Goal: Complete application form: Complete application form

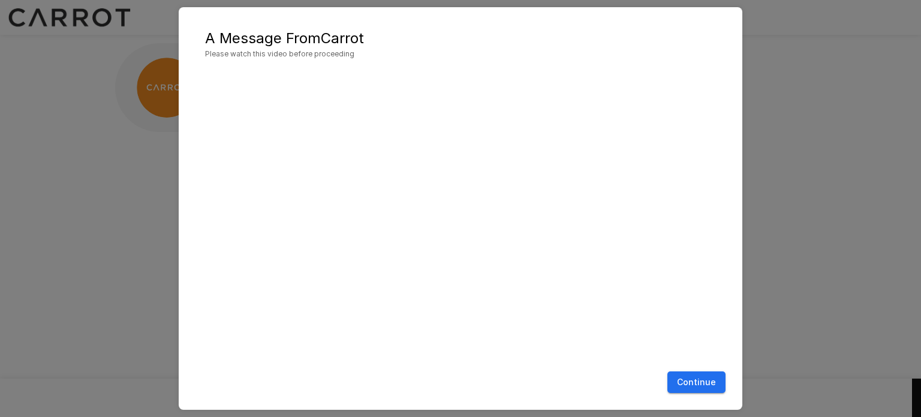
click at [707, 383] on button "Continue" at bounding box center [697, 382] width 58 height 22
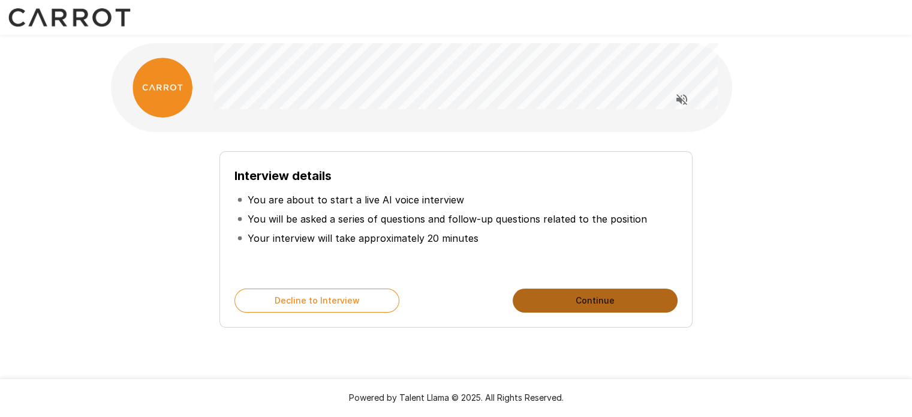
click at [559, 299] on button "Continue" at bounding box center [595, 301] width 165 height 24
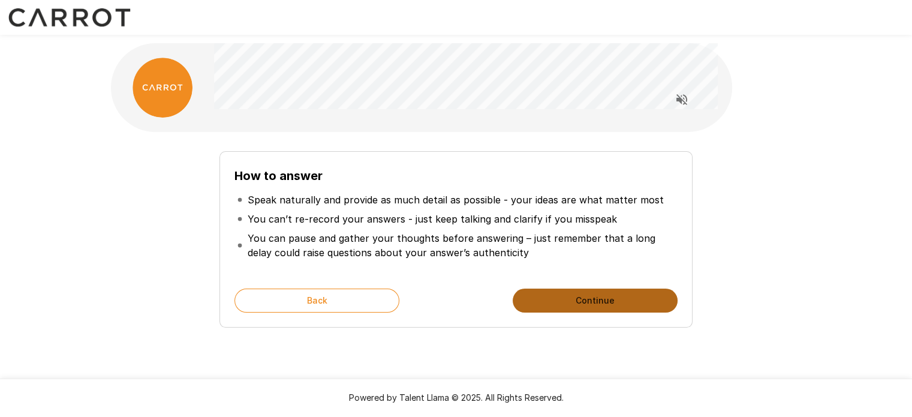
click at [586, 295] on button "Continue" at bounding box center [595, 301] width 165 height 24
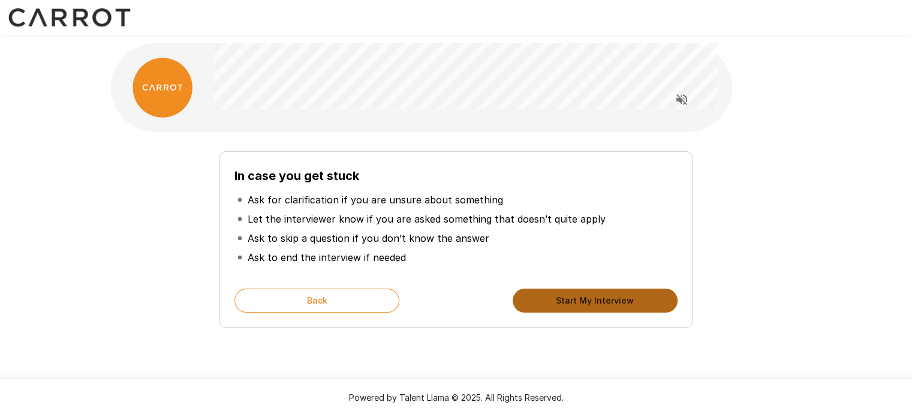
click at [598, 298] on button "Start My Interview" at bounding box center [595, 301] width 165 height 24
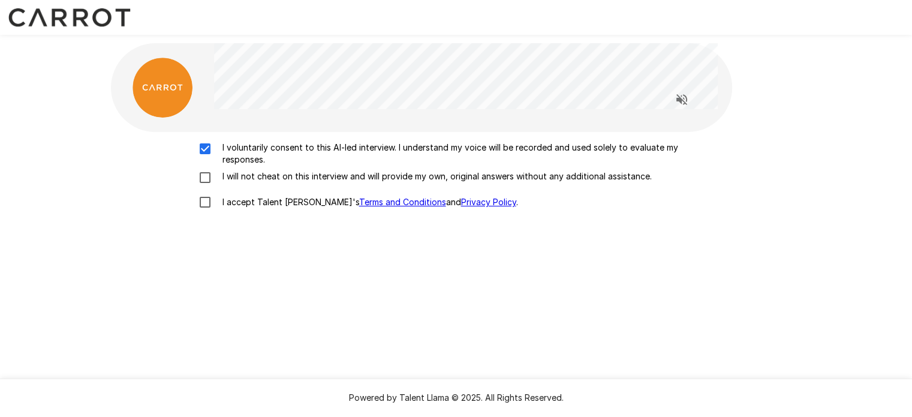
click at [228, 182] on p "I will not cheat on this interview and will provide my own, original answers wi…" at bounding box center [435, 176] width 434 height 12
click at [222, 205] on p "I accept Talent Llama's Terms and Conditions and Privacy Policy ." at bounding box center [368, 202] width 301 height 12
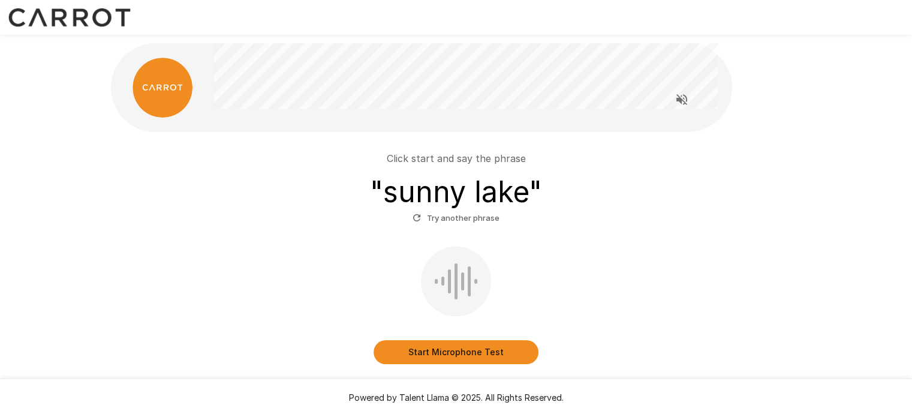
click at [419, 218] on icon "button" at bounding box center [417, 217] width 11 height 11
click at [490, 351] on button "Start Microphone Test" at bounding box center [456, 352] width 165 height 24
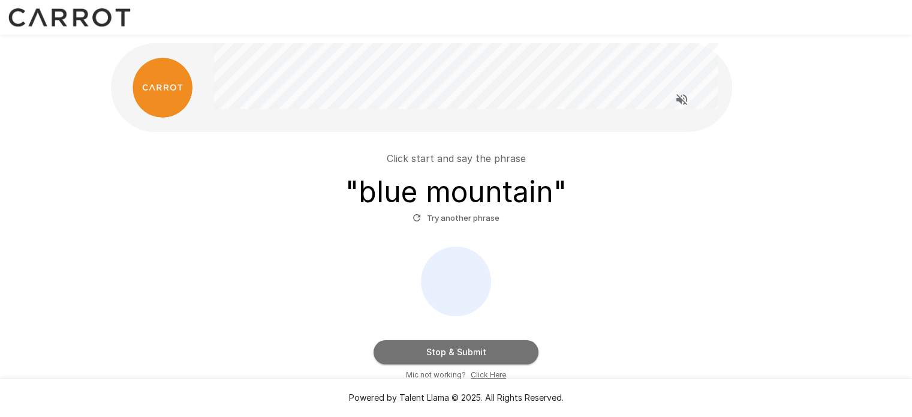
click at [451, 354] on button "Stop & Submit" at bounding box center [456, 352] width 165 height 24
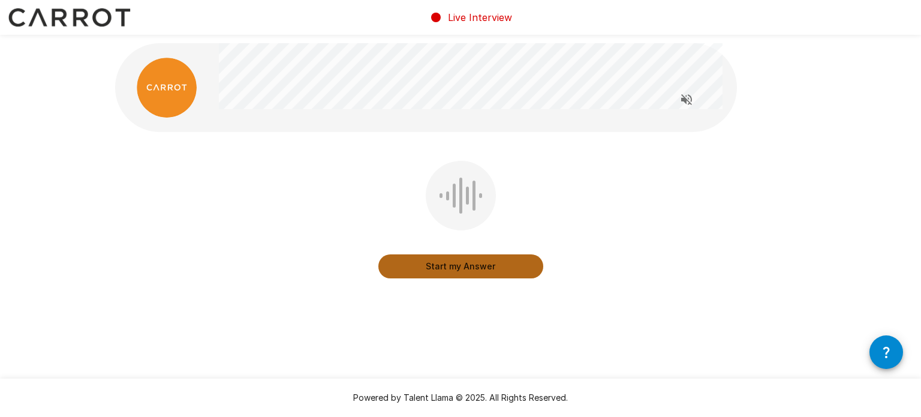
click at [455, 266] on button "Start my Answer" at bounding box center [461, 266] width 165 height 24
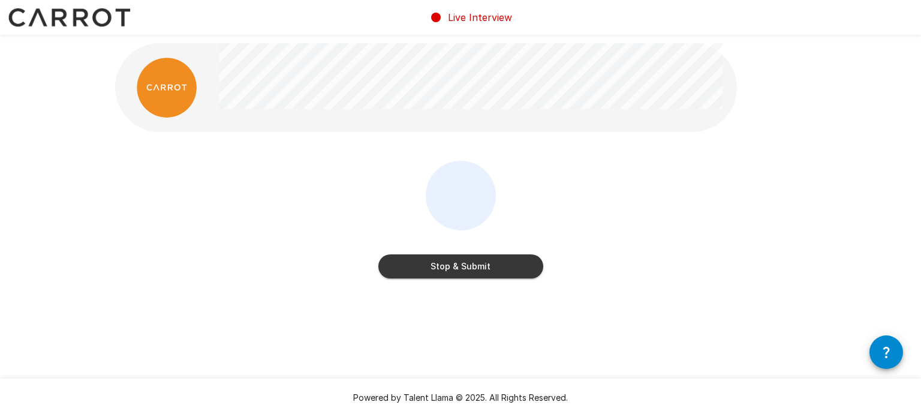
click at [459, 266] on button "Stop & Submit" at bounding box center [461, 266] width 165 height 24
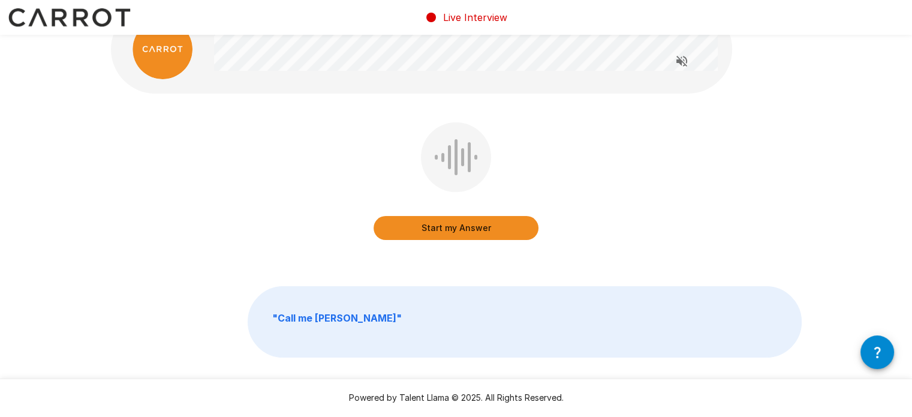
scroll to position [74, 0]
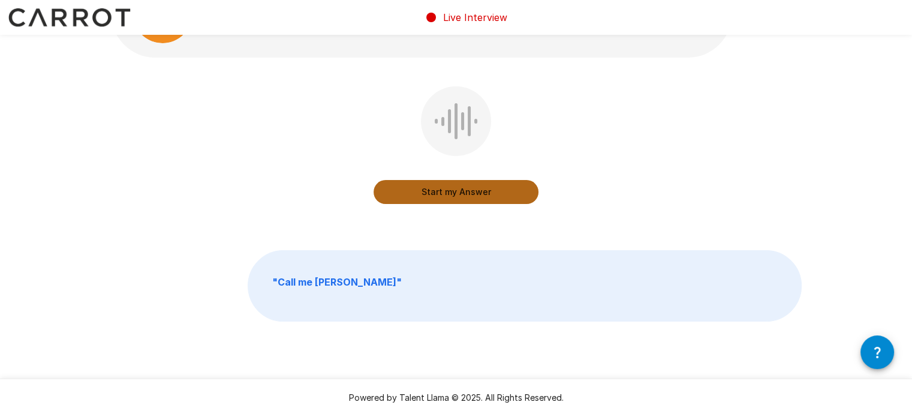
click at [470, 194] on button "Start my Answer" at bounding box center [456, 192] width 165 height 24
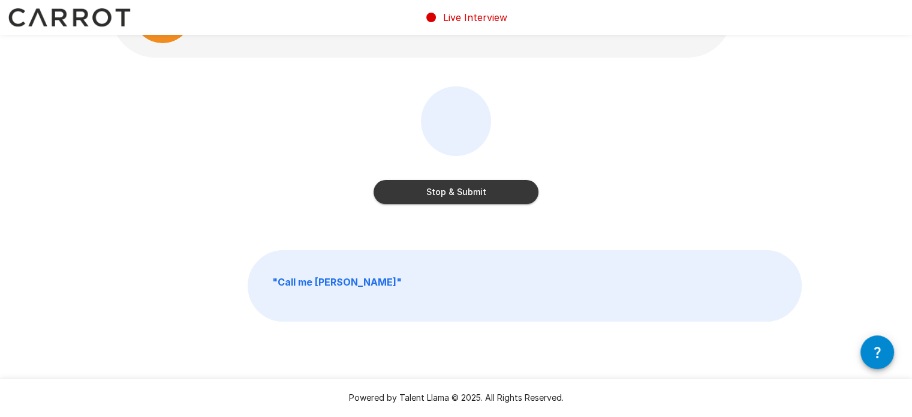
click at [468, 190] on button "Stop & Submit" at bounding box center [456, 192] width 165 height 24
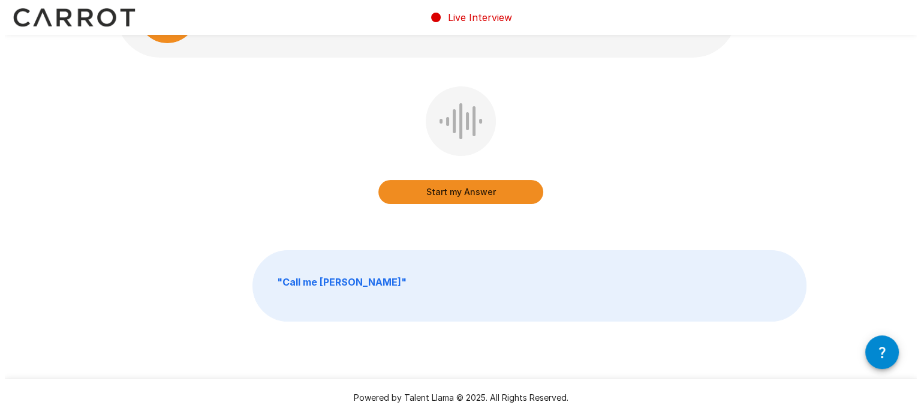
scroll to position [0, 0]
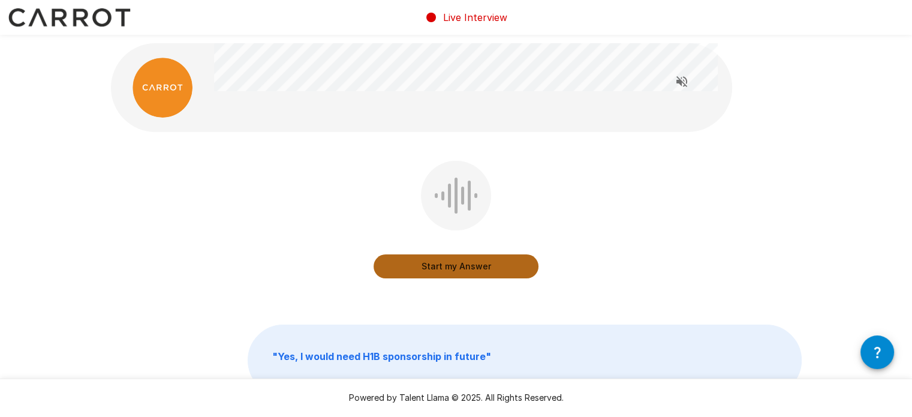
click at [445, 261] on button "Start my Answer" at bounding box center [456, 266] width 165 height 24
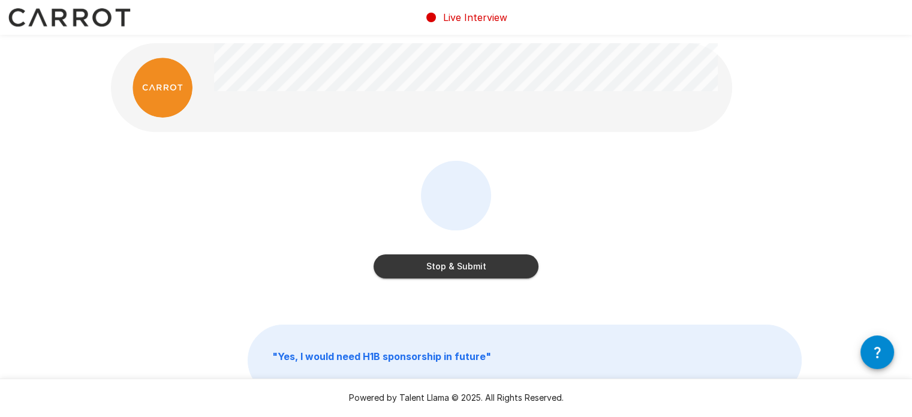
click at [469, 261] on button "Stop & Submit" at bounding box center [456, 266] width 165 height 24
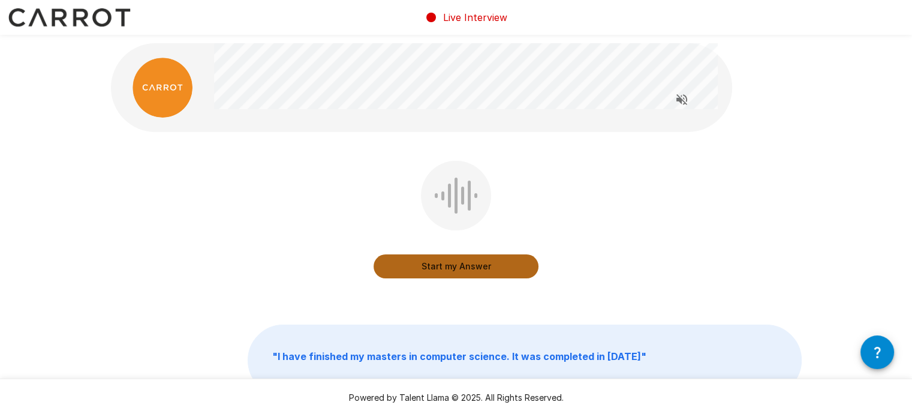
click at [452, 266] on button "Start my Answer" at bounding box center [456, 266] width 165 height 24
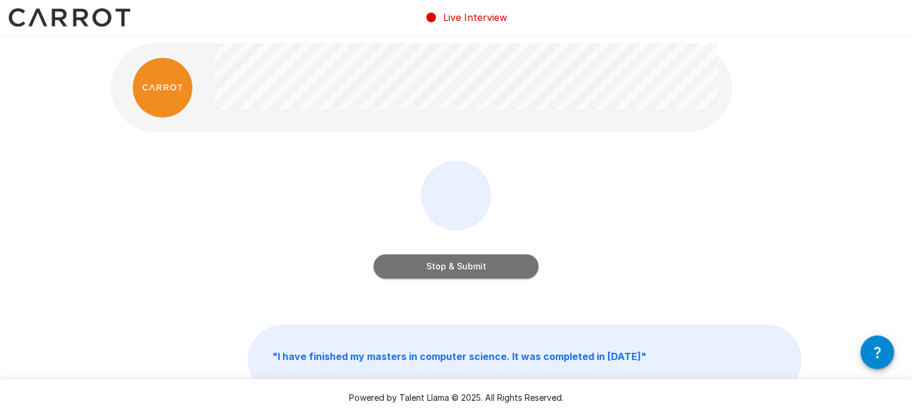
click at [468, 271] on button "Stop & Submit" at bounding box center [456, 266] width 165 height 24
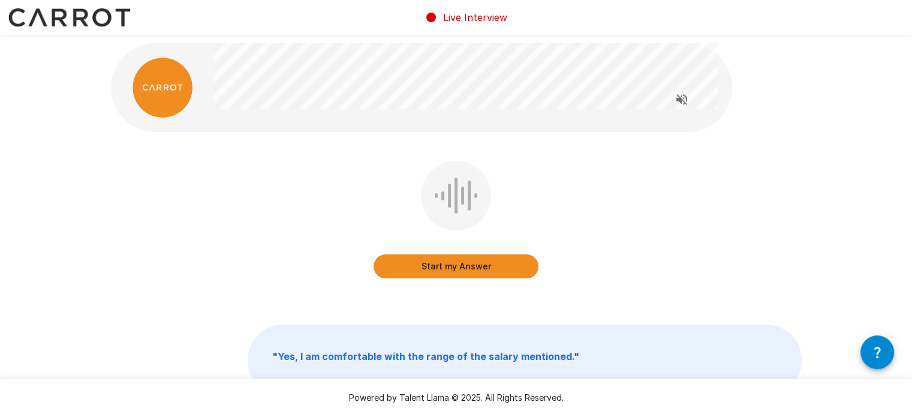
click at [460, 266] on button "Start my Answer" at bounding box center [456, 266] width 165 height 24
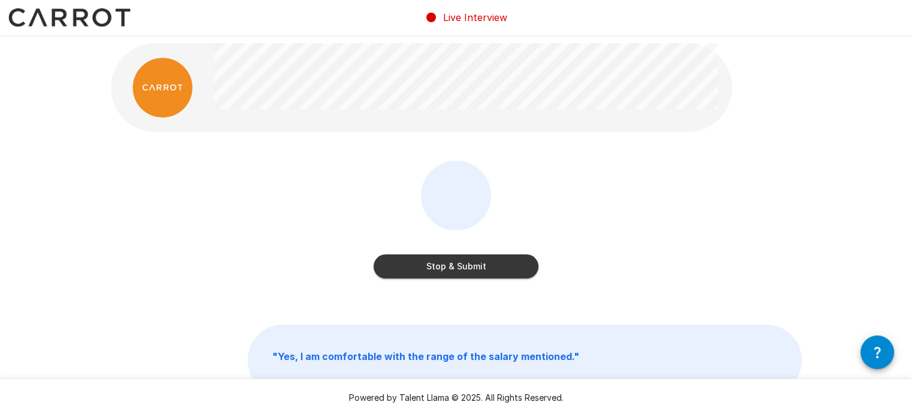
click at [462, 272] on button "Stop & Submit" at bounding box center [456, 266] width 165 height 24
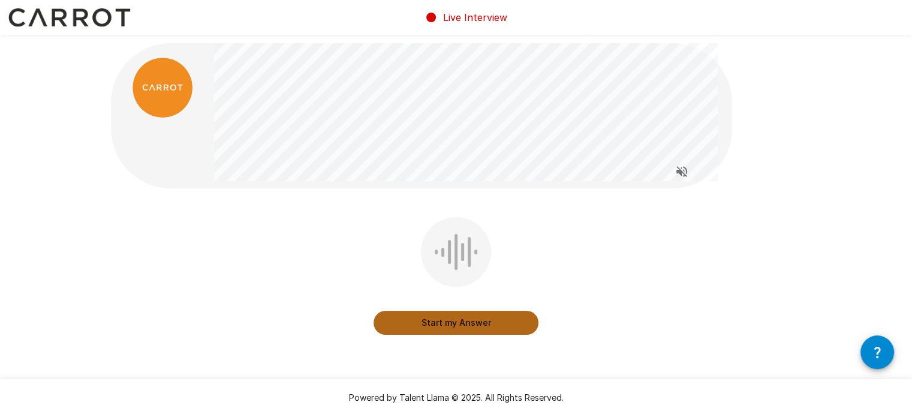
click at [451, 328] on button "Start my Answer" at bounding box center [456, 323] width 165 height 24
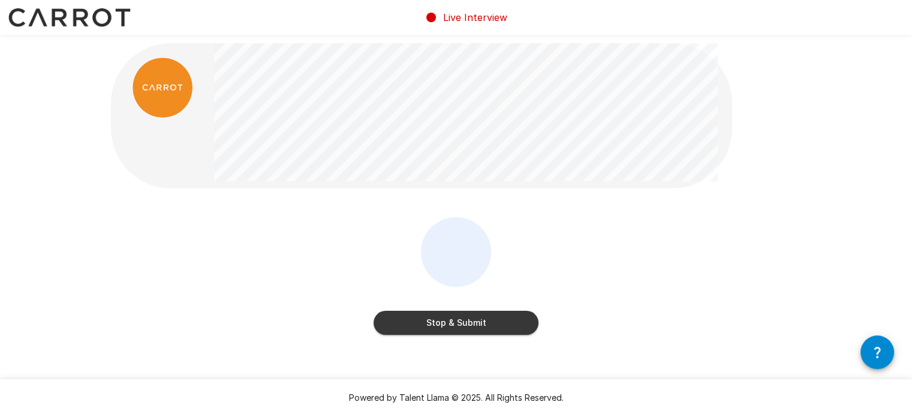
click at [482, 329] on button "Stop & Submit" at bounding box center [456, 323] width 165 height 24
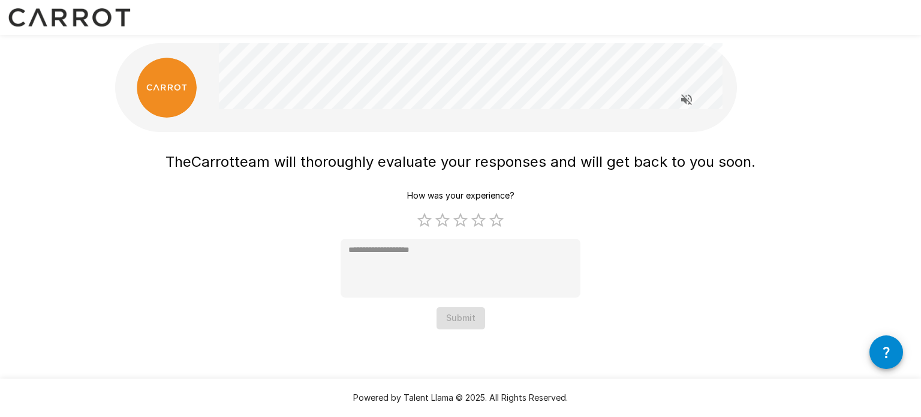
click at [732, 244] on div "The Carrot team will thoroughly evaluate your responses and will get back to yo…" at bounding box center [461, 237] width 590 height 183
click at [493, 223] on label "5 Stars" at bounding box center [497, 220] width 18 height 18
type textarea "*"
click at [459, 326] on button "Submit" at bounding box center [461, 318] width 49 height 22
